Goal: Find specific page/section: Find specific page/section

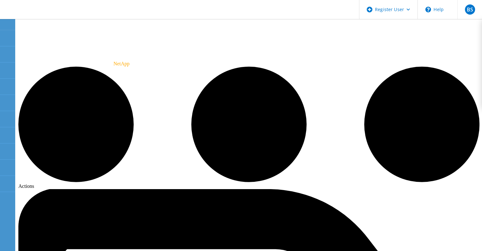
click at [4, 133] on icon at bounding box center [7, 135] width 8 height 6
